Goal: Browse casually

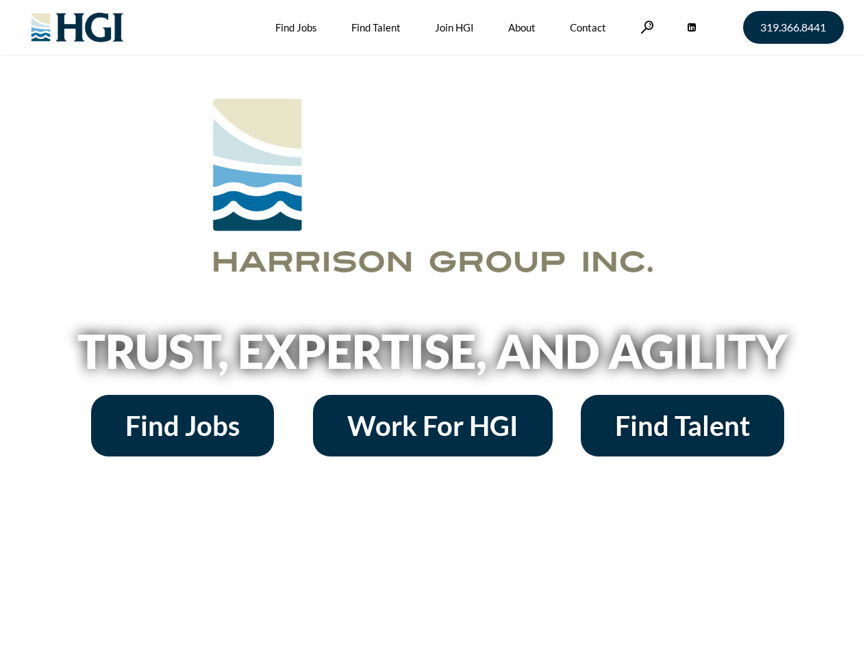
click at [432, 329] on h2 "Trust, Expertise, and Agility" at bounding box center [432, 351] width 780 height 47
click at [645, 27] on link at bounding box center [647, 27] width 14 height 13
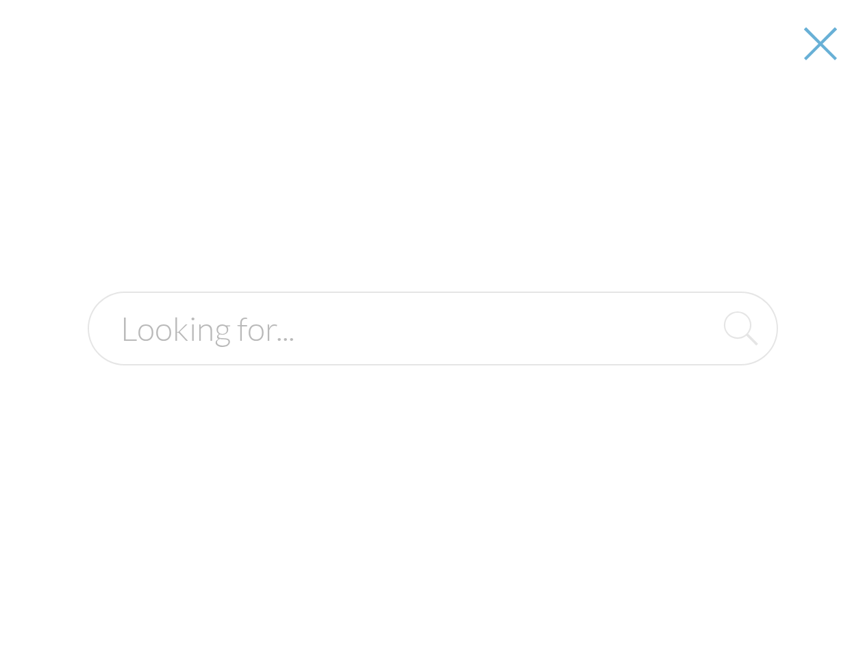
click at [432, 356] on h2 "Trust, Expertise, and Agility" at bounding box center [432, 351] width 780 height 47
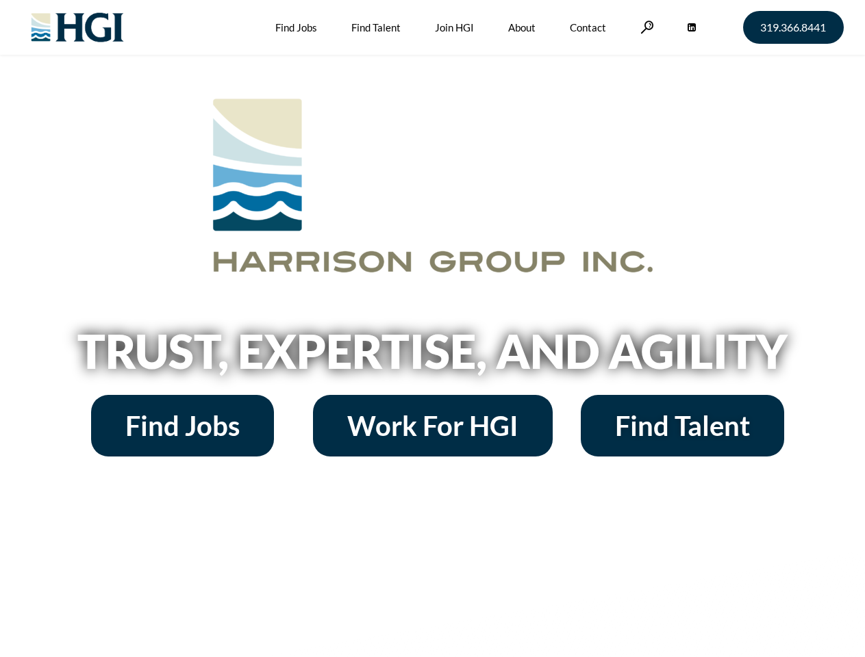
click at [432, 329] on h2 "Trust, Expertise, and Agility" at bounding box center [432, 351] width 780 height 47
click at [645, 27] on link at bounding box center [647, 27] width 14 height 13
click at [432, 356] on h2 "Trust, Expertise, and Agility" at bounding box center [432, 351] width 780 height 47
